Goal: Task Accomplishment & Management: Manage account settings

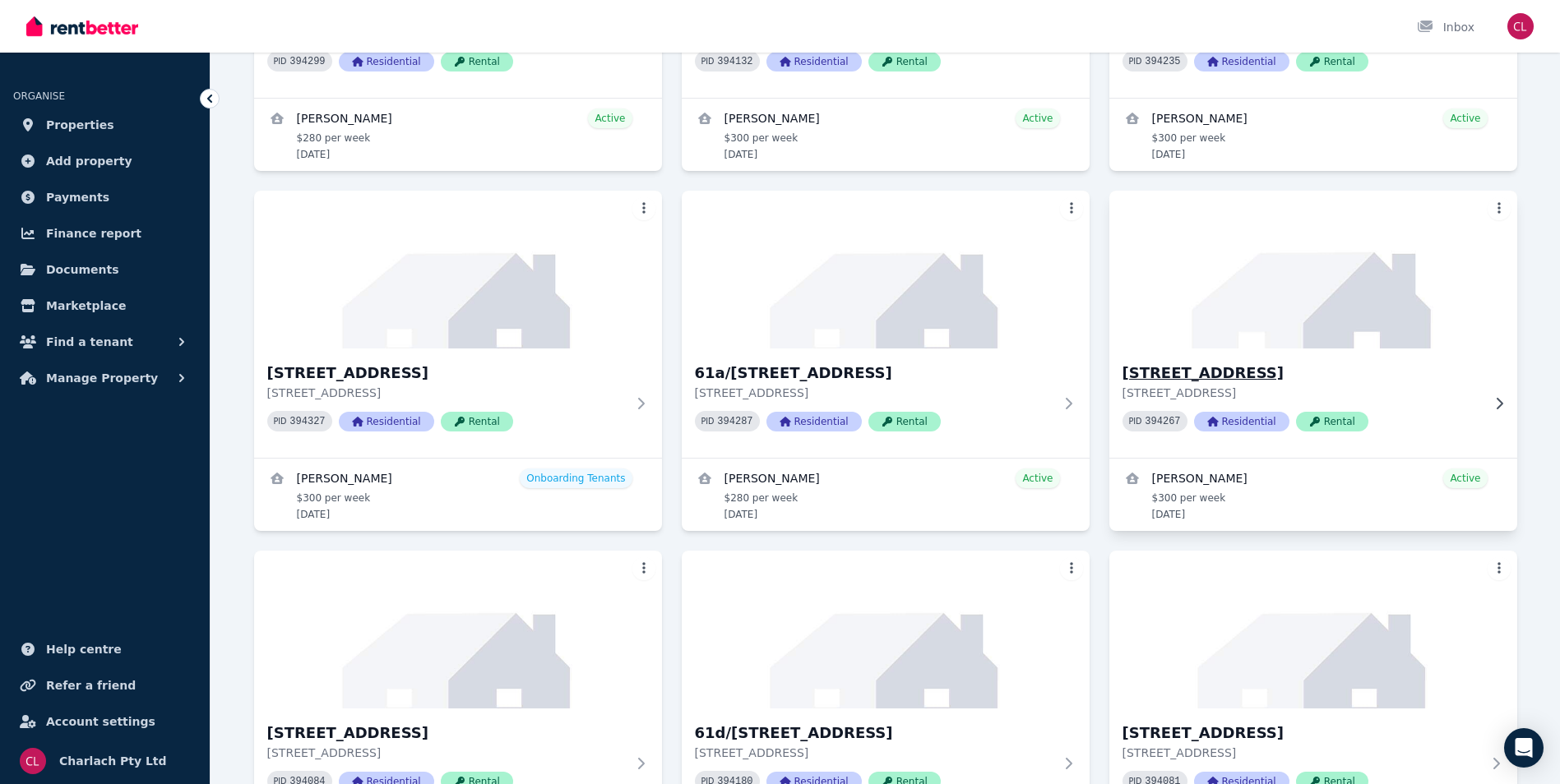
scroll to position [740, 0]
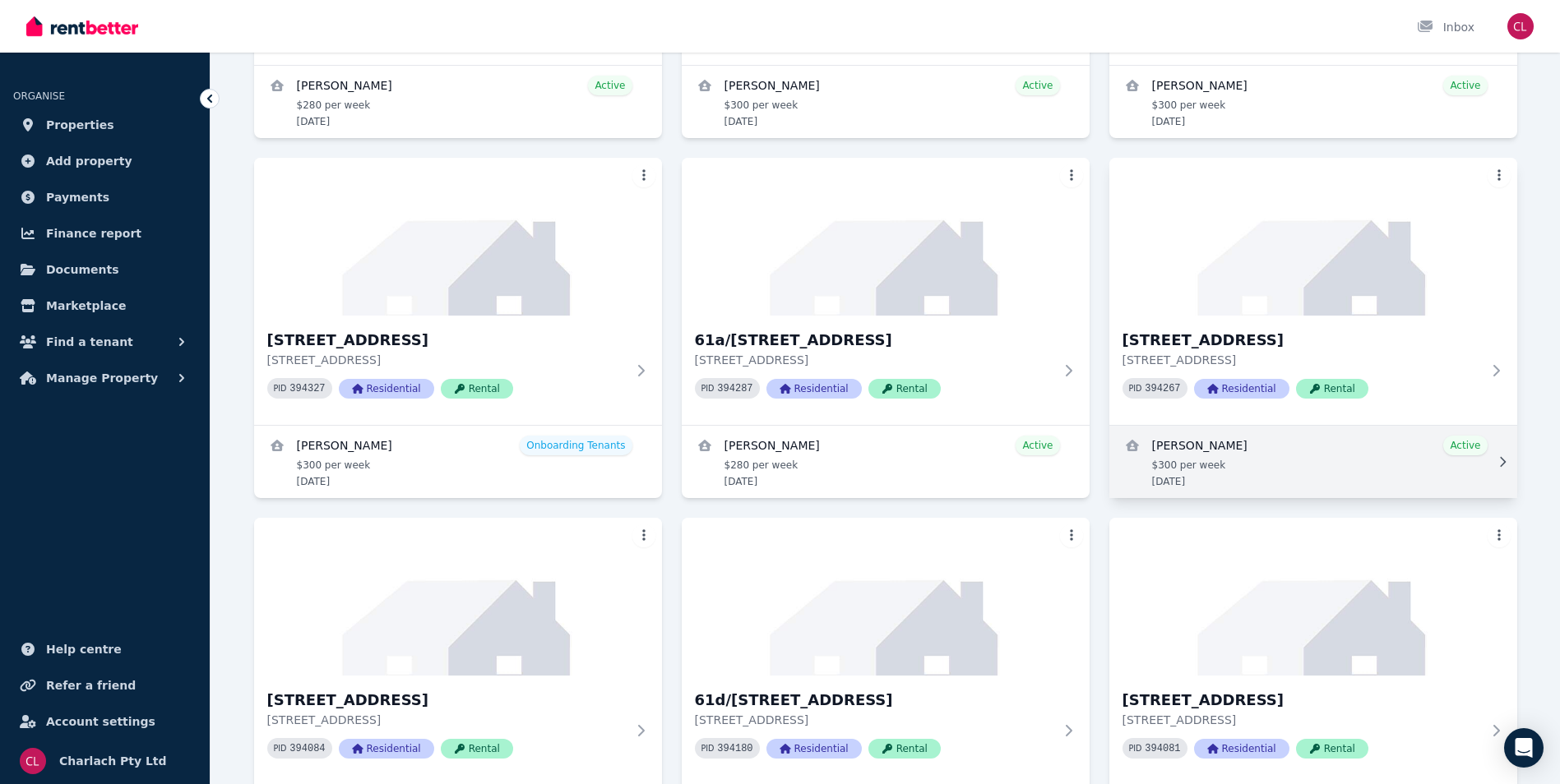
click at [1228, 453] on link "View details for Darryl Thompson" at bounding box center [1313, 462] width 407 height 73
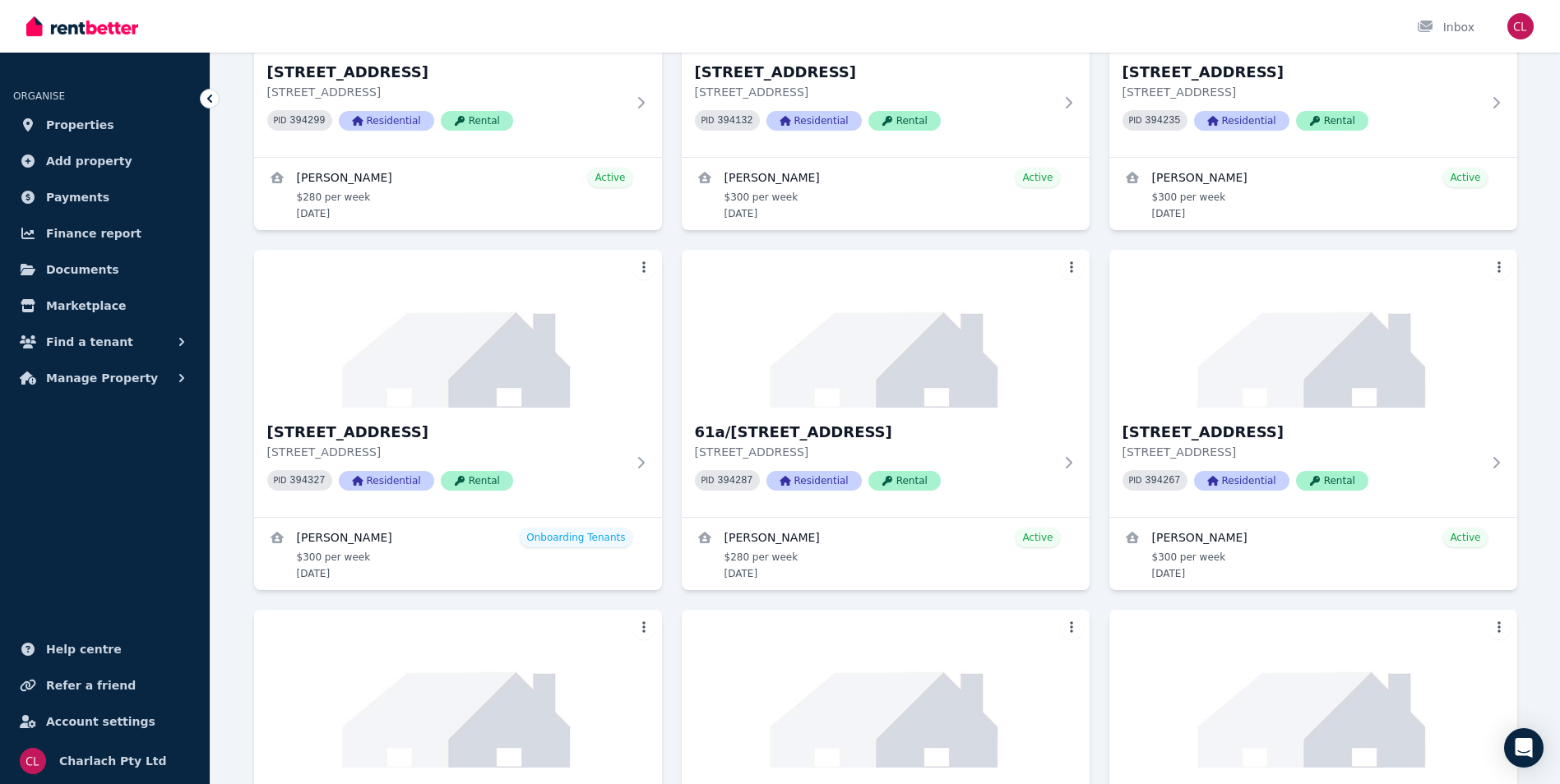
scroll to position [657, 0]
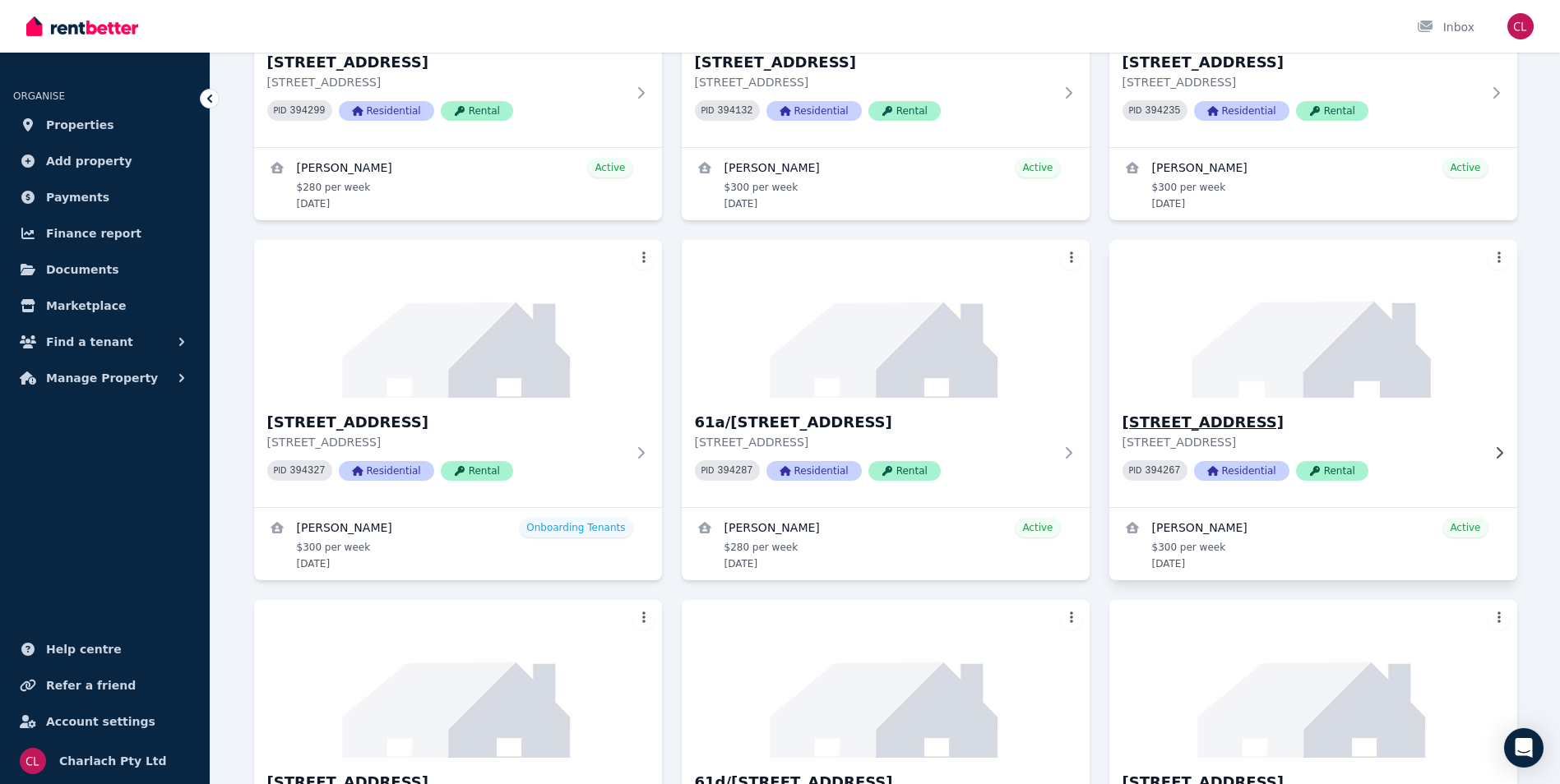
click at [1318, 419] on h3 "[STREET_ADDRESS]" at bounding box center [1301, 422] width 358 height 23
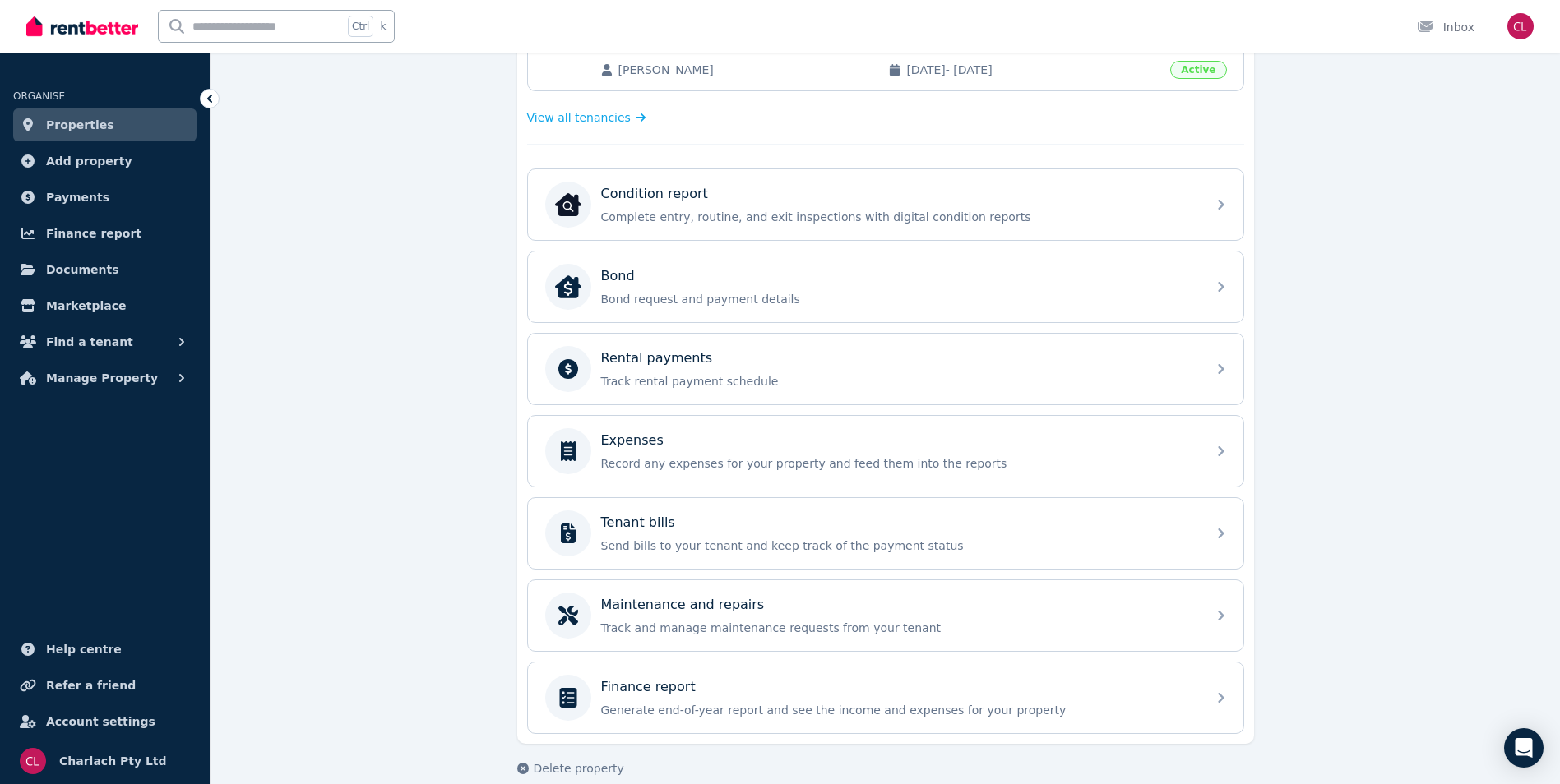
scroll to position [455, 0]
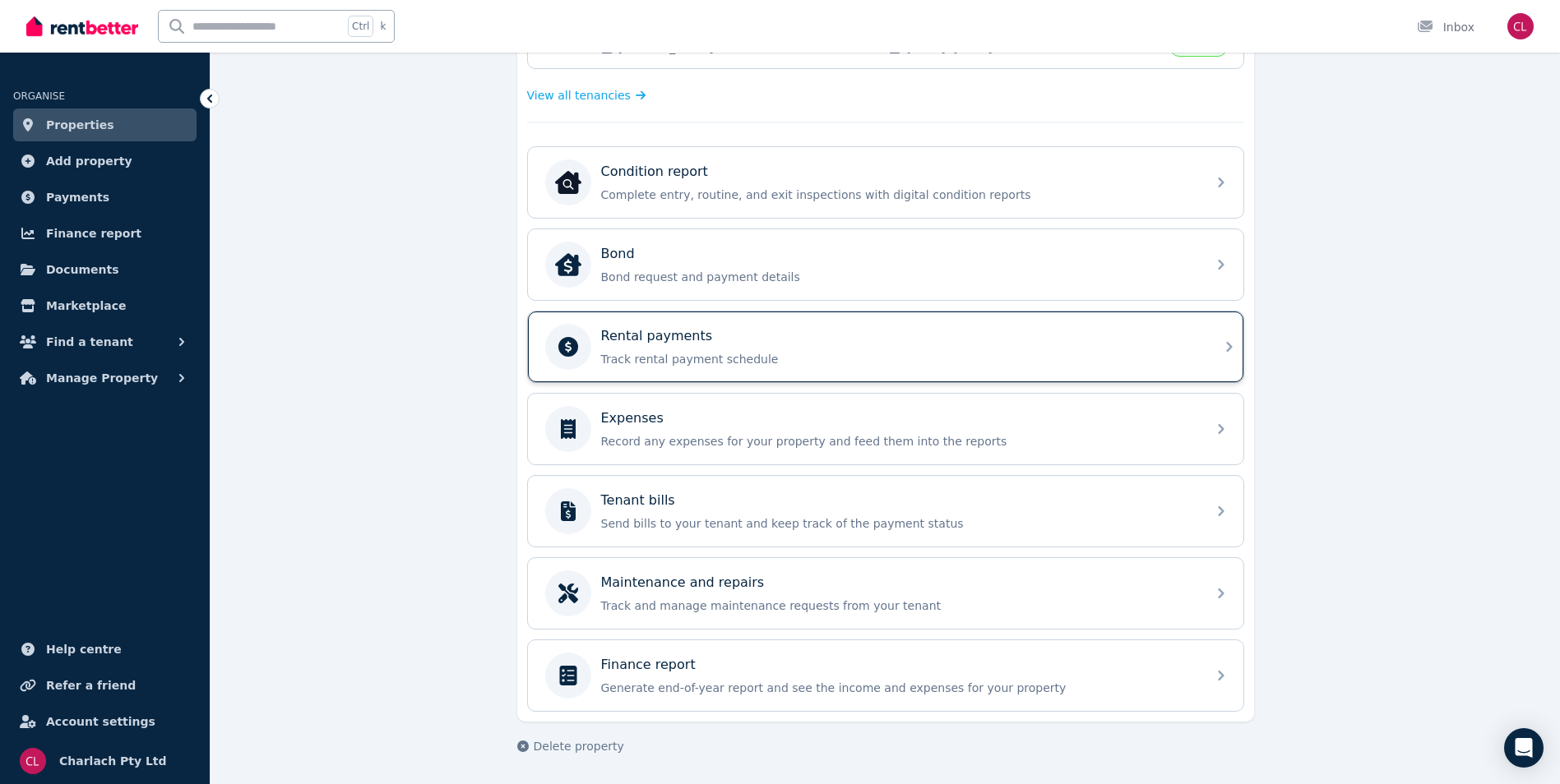
click at [856, 338] on div "Rental payments" at bounding box center [898, 337] width 595 height 20
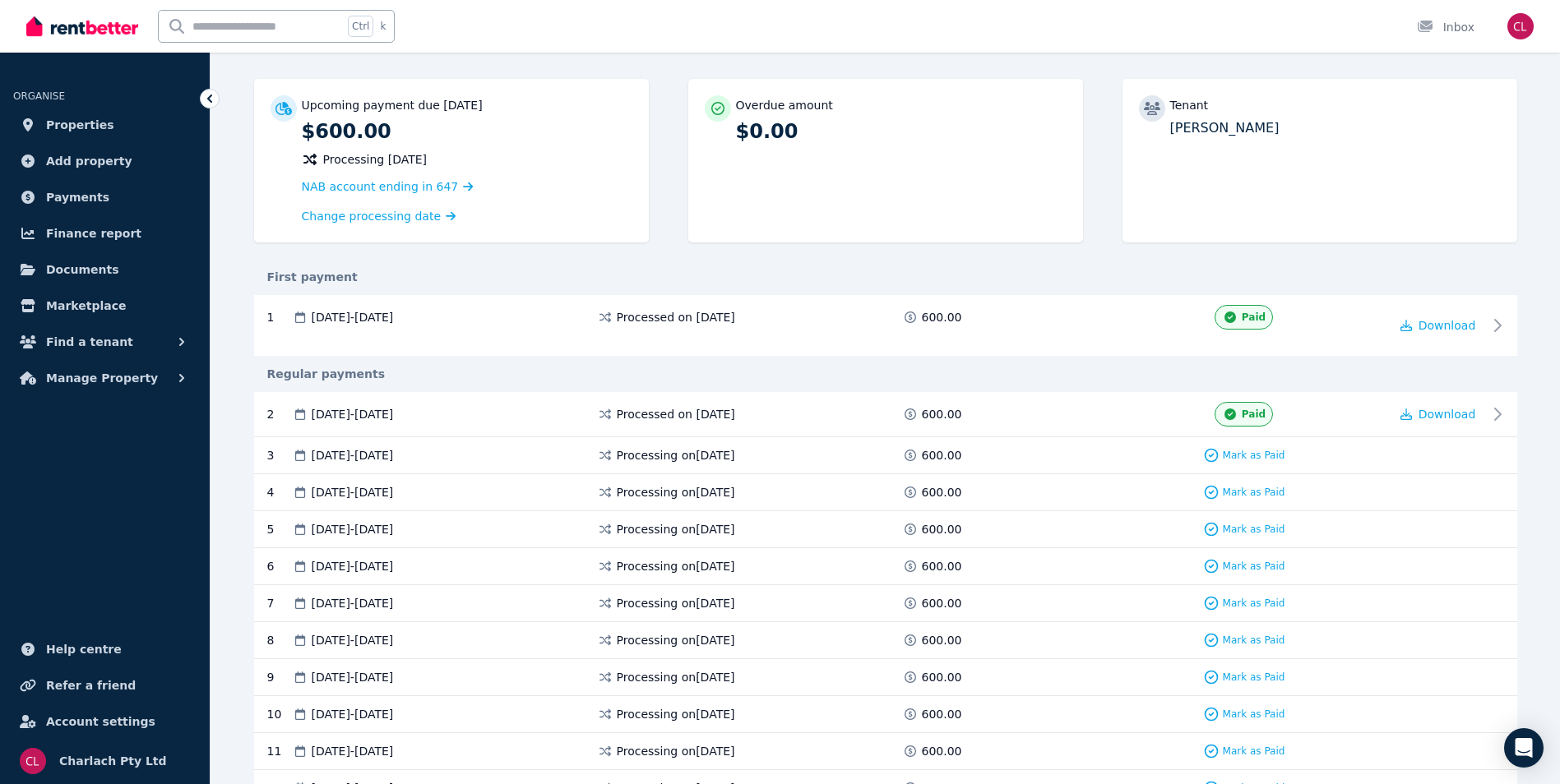
scroll to position [164, 0]
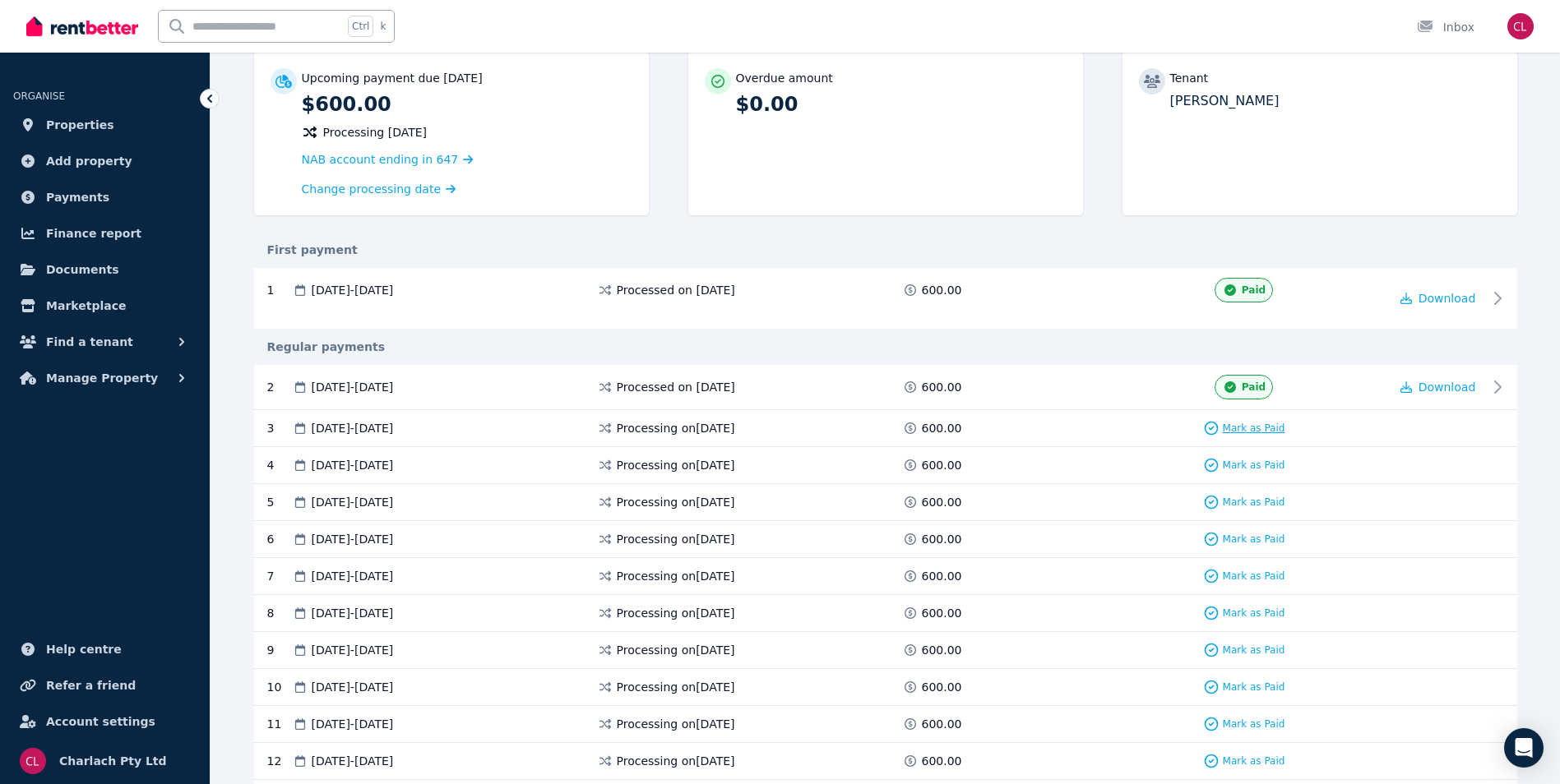
click at [1264, 420] on div "Mark as Paid" at bounding box center [1244, 428] width 82 height 17
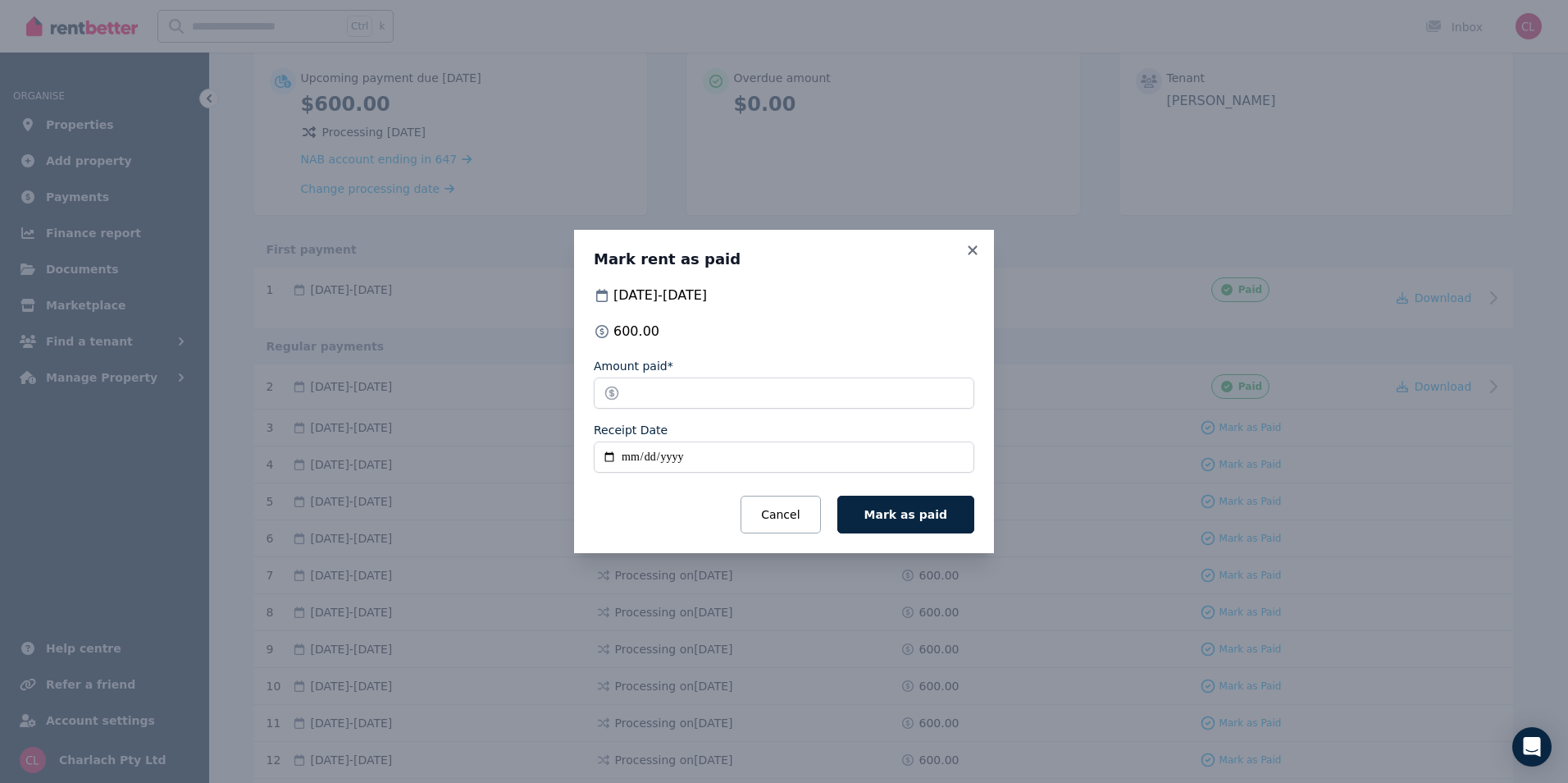
click at [630, 456] on input "Receipt Date" at bounding box center [784, 458] width 381 height 31
type input "**********"
click at [926, 520] on span "Mark as paid" at bounding box center [906, 514] width 83 height 13
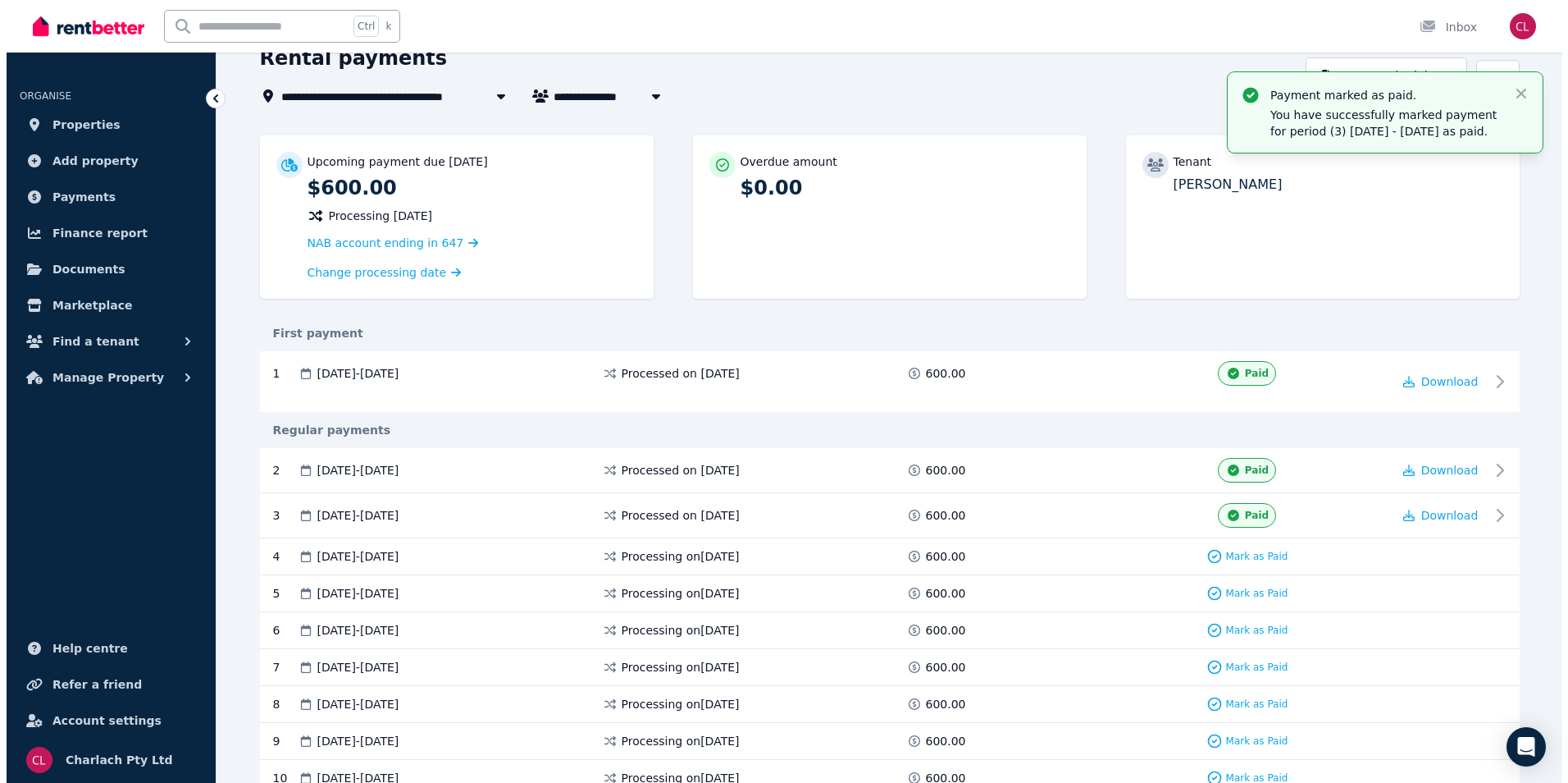
scroll to position [0, 0]
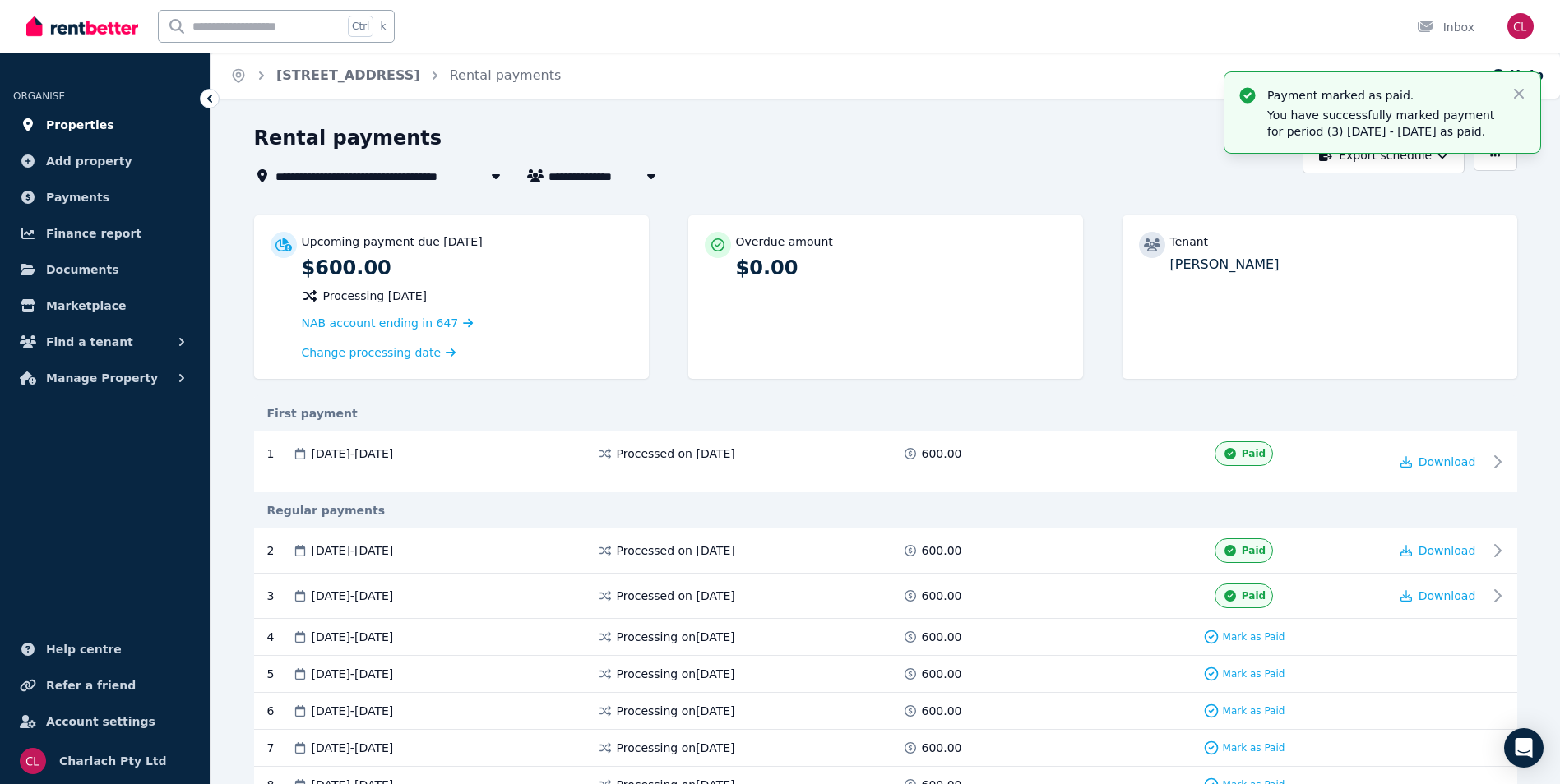
click at [80, 130] on span "Properties" at bounding box center [81, 125] width 69 height 20
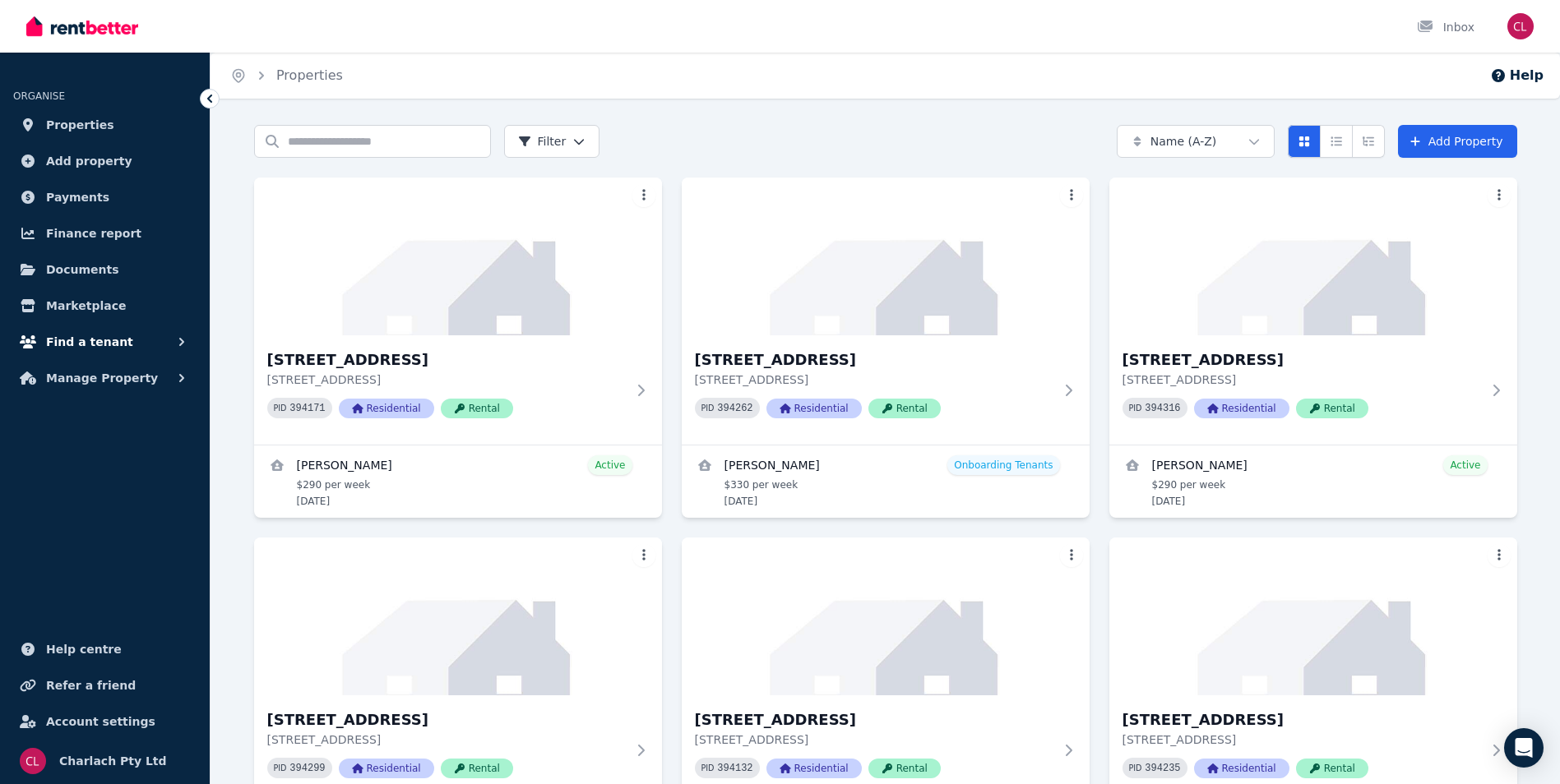
click at [88, 339] on span "Find a tenant" at bounding box center [89, 341] width 87 height 20
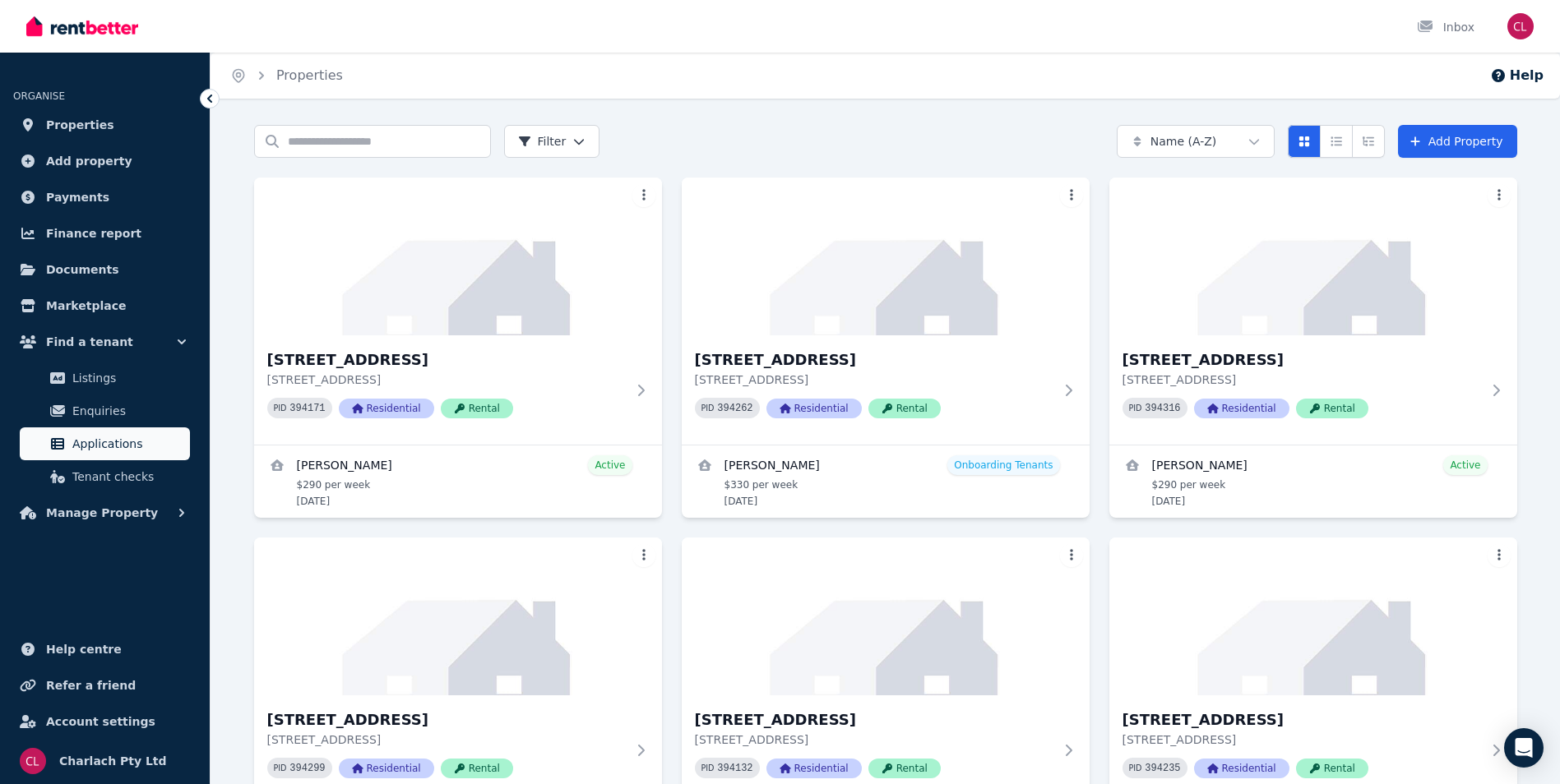
click at [107, 443] on span "Applications" at bounding box center [128, 444] width 111 height 20
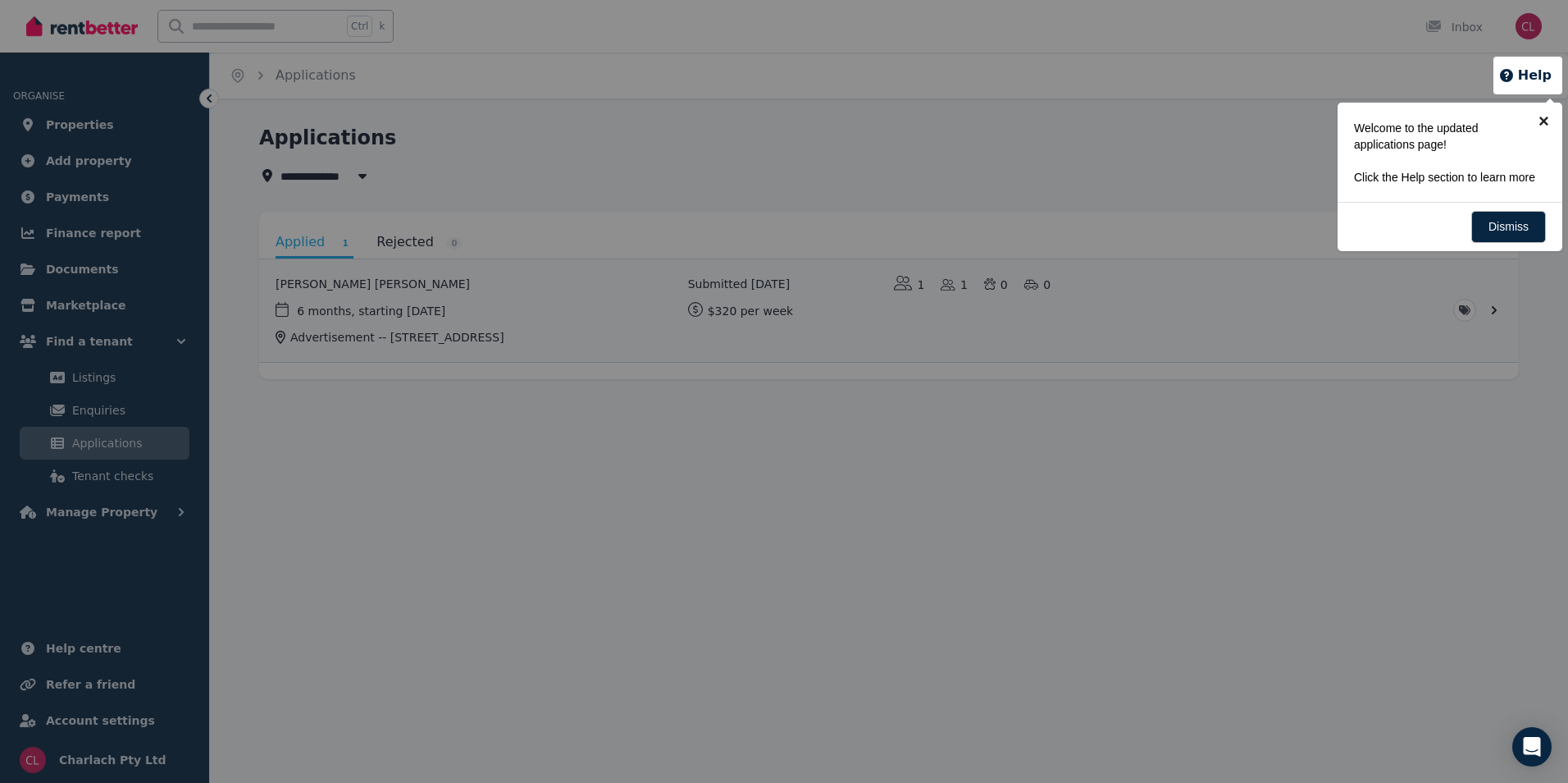
click at [1549, 119] on link "×" at bounding box center [1544, 122] width 37 height 37
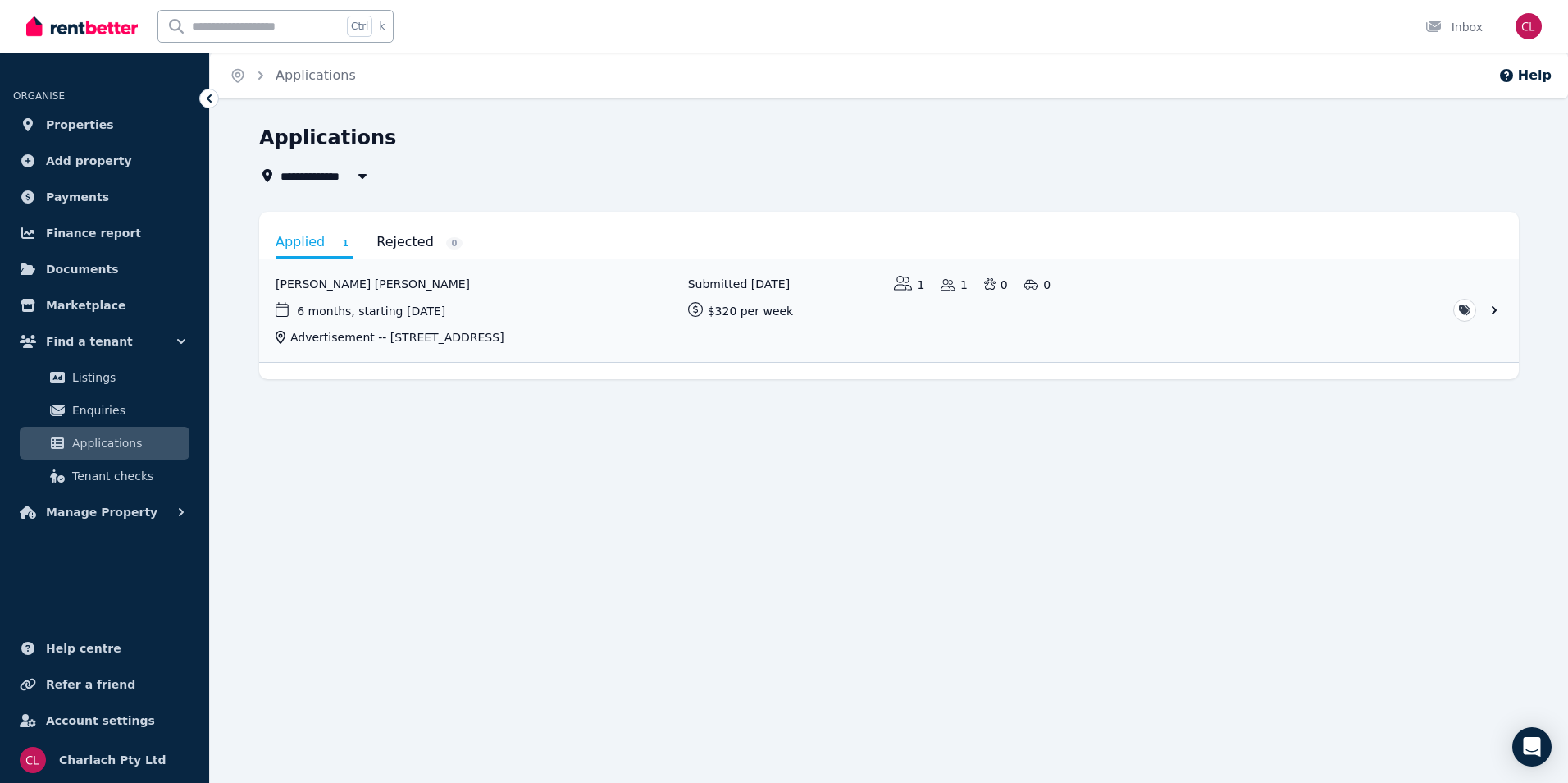
click at [207, 96] on icon at bounding box center [209, 98] width 17 height 17
